Goal: Information Seeking & Learning: Learn about a topic

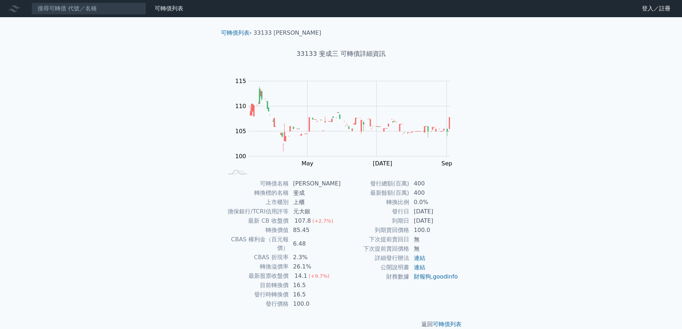
drag, startPoint x: 414, startPoint y: 219, endPoint x: 449, endPoint y: 219, distance: 35.4
click at [449, 219] on td "[DATE]" at bounding box center [433, 220] width 49 height 9
drag, startPoint x: 413, startPoint y: 202, endPoint x: 440, endPoint y: 204, distance: 27.6
click at [440, 204] on td "0.0%" at bounding box center [433, 201] width 49 height 9
drag, startPoint x: 298, startPoint y: 277, endPoint x: 326, endPoint y: 279, distance: 28.8
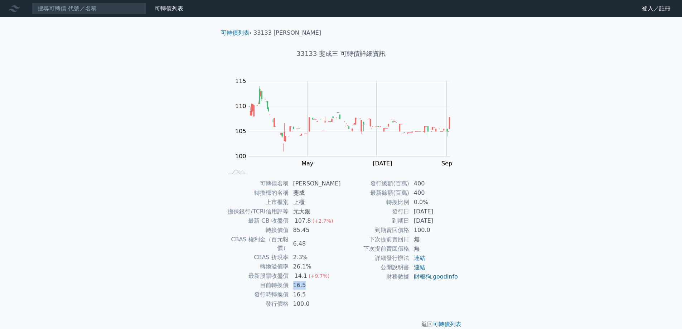
click at [326, 280] on td "16.5" at bounding box center [315, 284] width 52 height 9
click at [451, 321] on link "可轉債列表" at bounding box center [447, 324] width 29 height 7
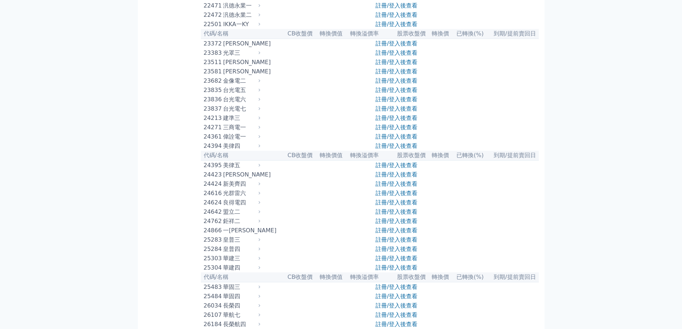
scroll to position [429, 0]
